Goal: Task Accomplishment & Management: Use online tool/utility

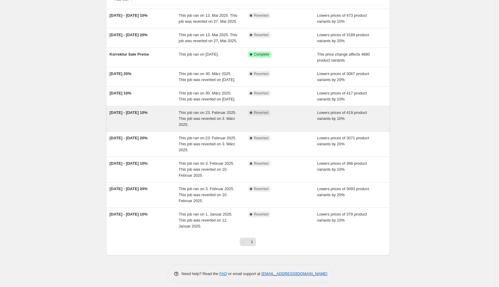
scroll to position [51, 0]
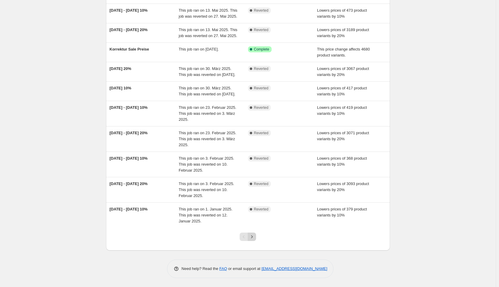
click at [255, 236] on icon "Next" at bounding box center [252, 236] width 6 height 6
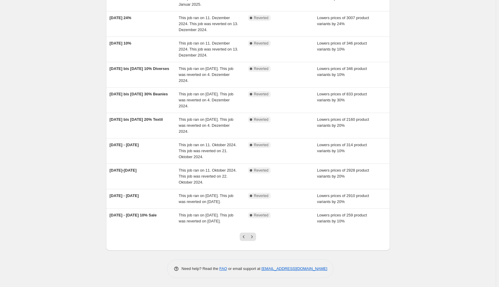
scroll to position [81, 0]
click at [254, 235] on icon "Next" at bounding box center [252, 236] width 6 height 6
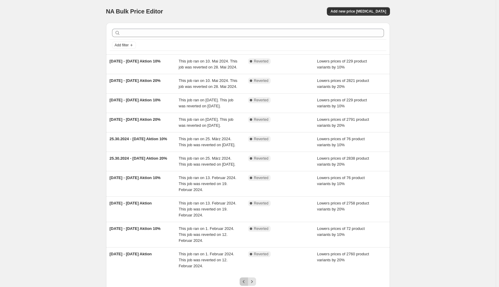
click at [243, 281] on icon "Previous" at bounding box center [244, 281] width 6 height 6
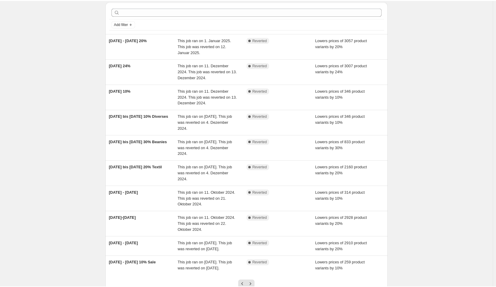
scroll to position [51, 0]
